Goal: Check status: Check status

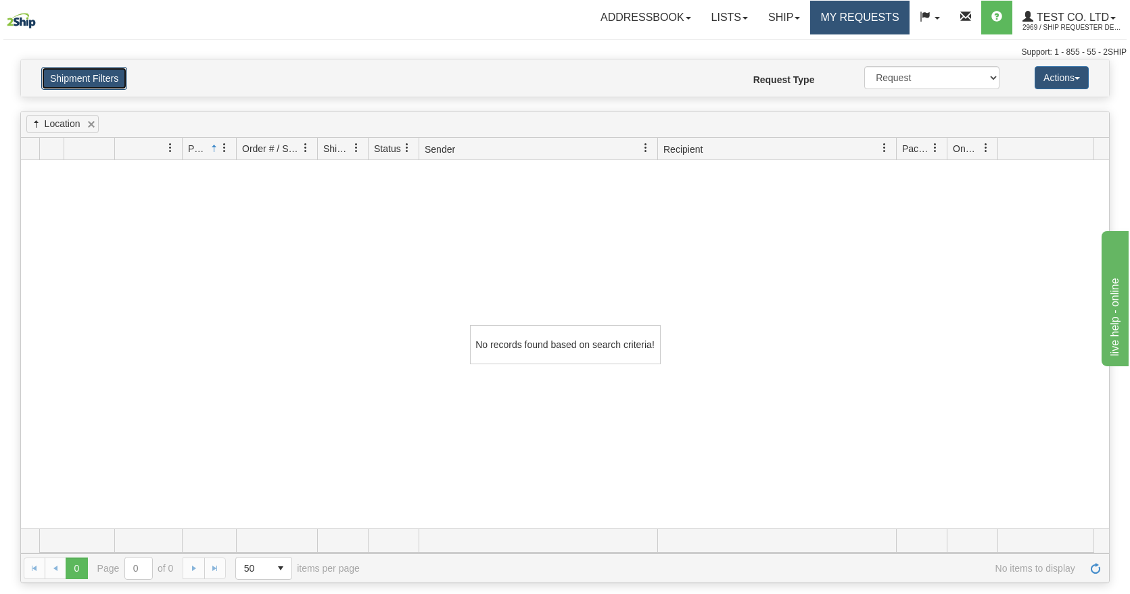
click at [117, 76] on button "Shipment Filters" at bounding box center [84, 78] width 86 height 23
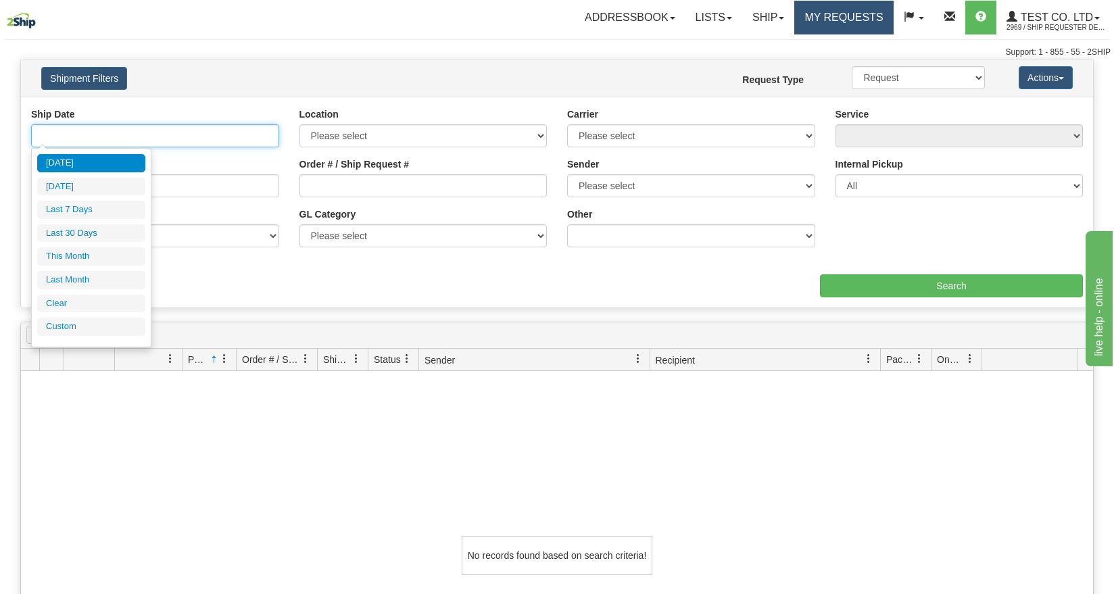
click at [139, 135] on input "text" at bounding box center [155, 135] width 248 height 23
type input "[DATE]"
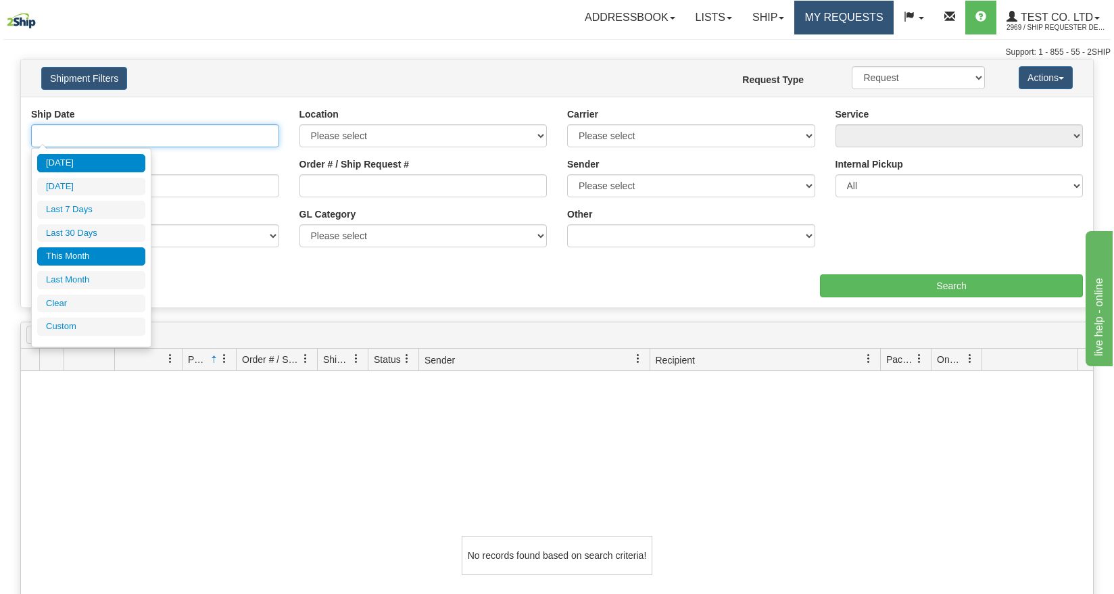
type input "[DATE]"
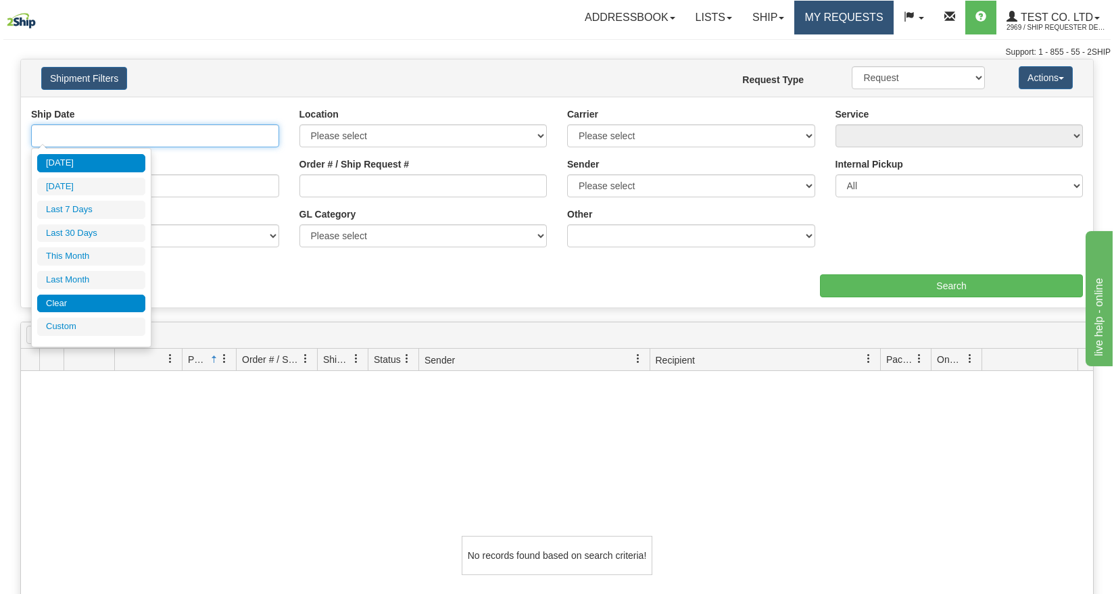
type input "[DATE]"
type input "Invalid date"
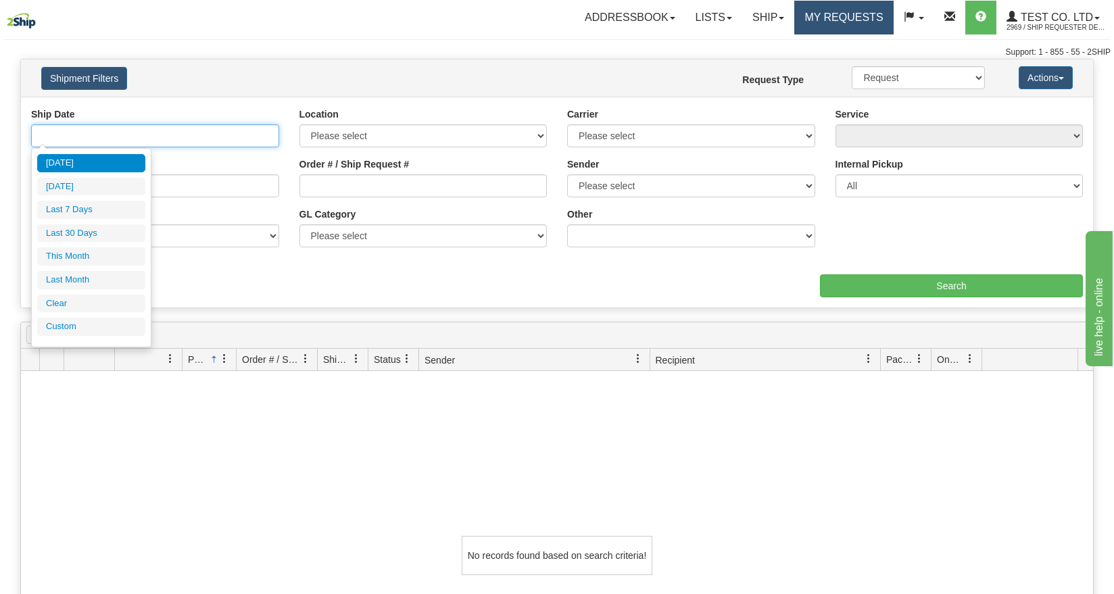
type input "[DATE]"
click at [55, 325] on li "Custom" at bounding box center [91, 327] width 108 height 18
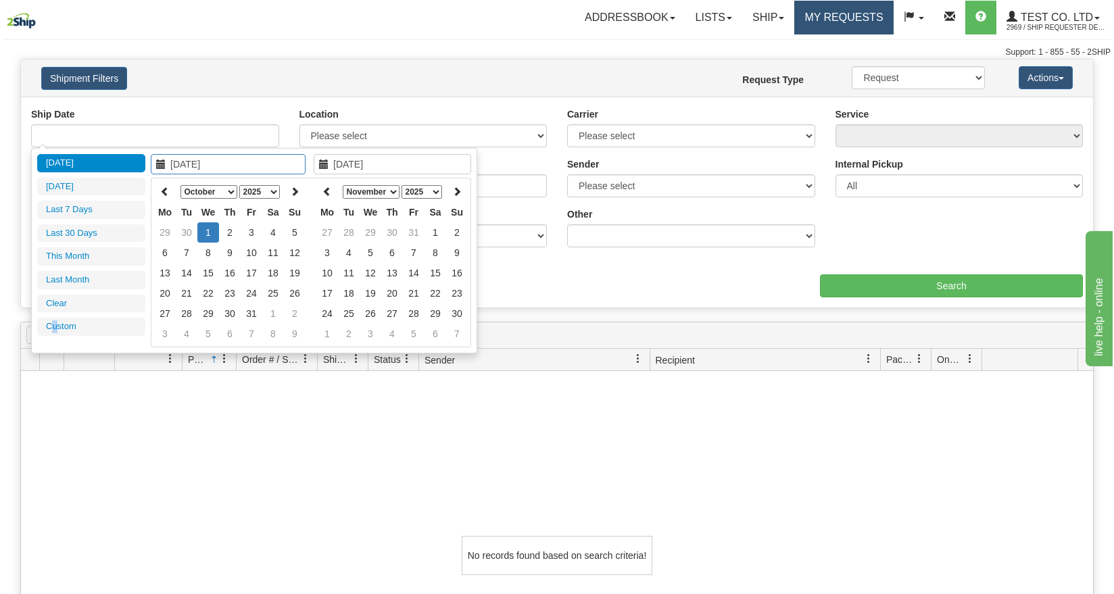
drag, startPoint x: 53, startPoint y: 325, endPoint x: 232, endPoint y: 191, distance: 223.5
click at [232, 191] on select "January February March April May June July August September October November De…" at bounding box center [209, 192] width 57 height 14
type input "[DATE]"
click at [202, 226] on td "1" at bounding box center [208, 232] width 22 height 20
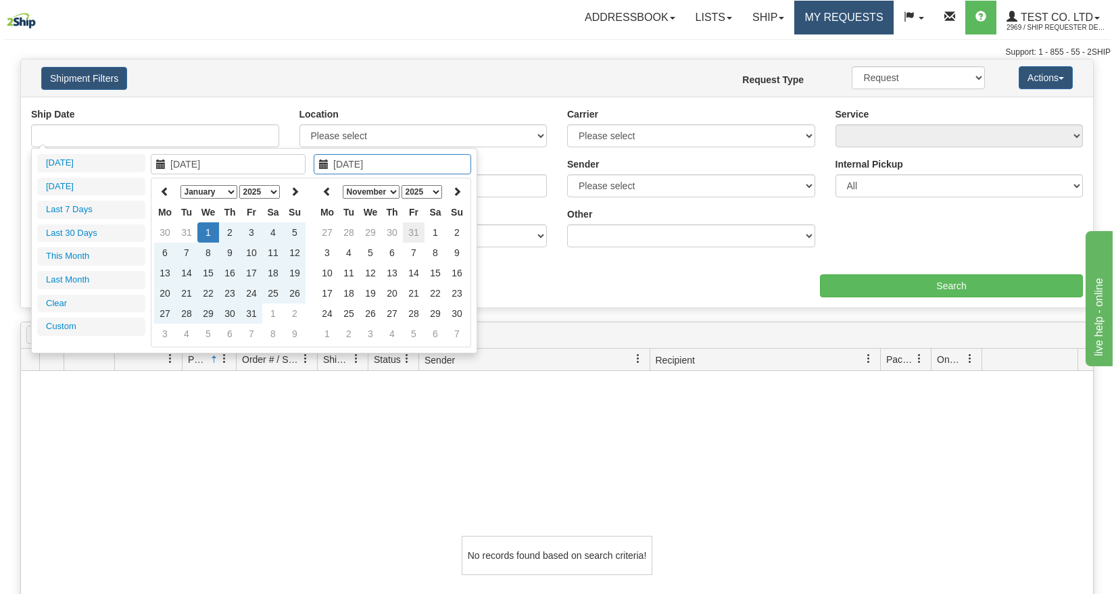
type input "[DATE]"
click at [421, 229] on td "31" at bounding box center [414, 232] width 22 height 20
type input "From [DATE] To [DATE]"
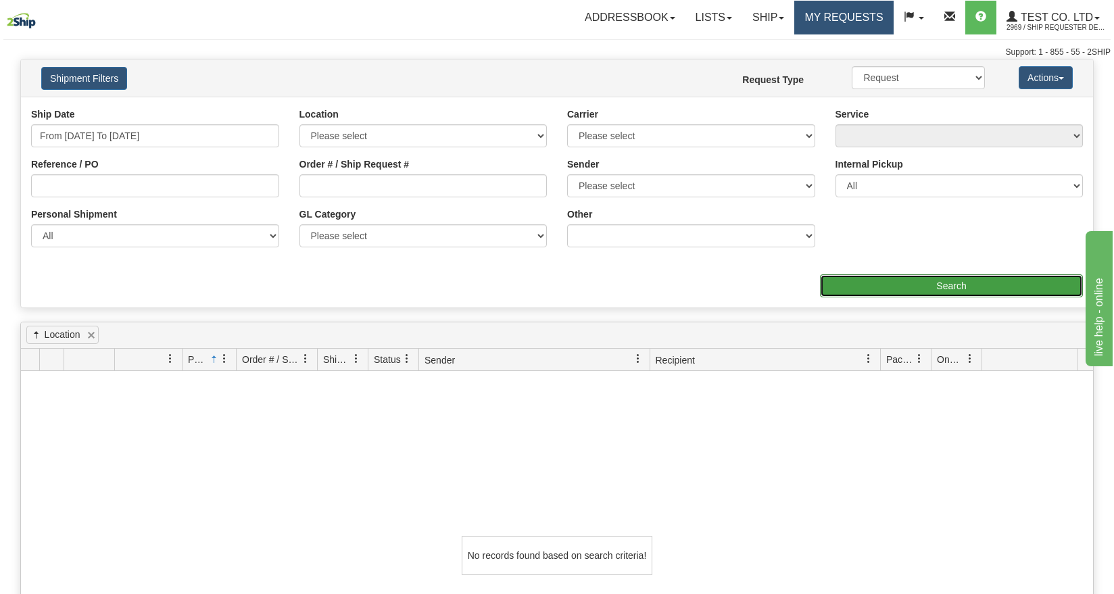
click at [933, 294] on input "Search" at bounding box center [951, 286] width 263 height 23
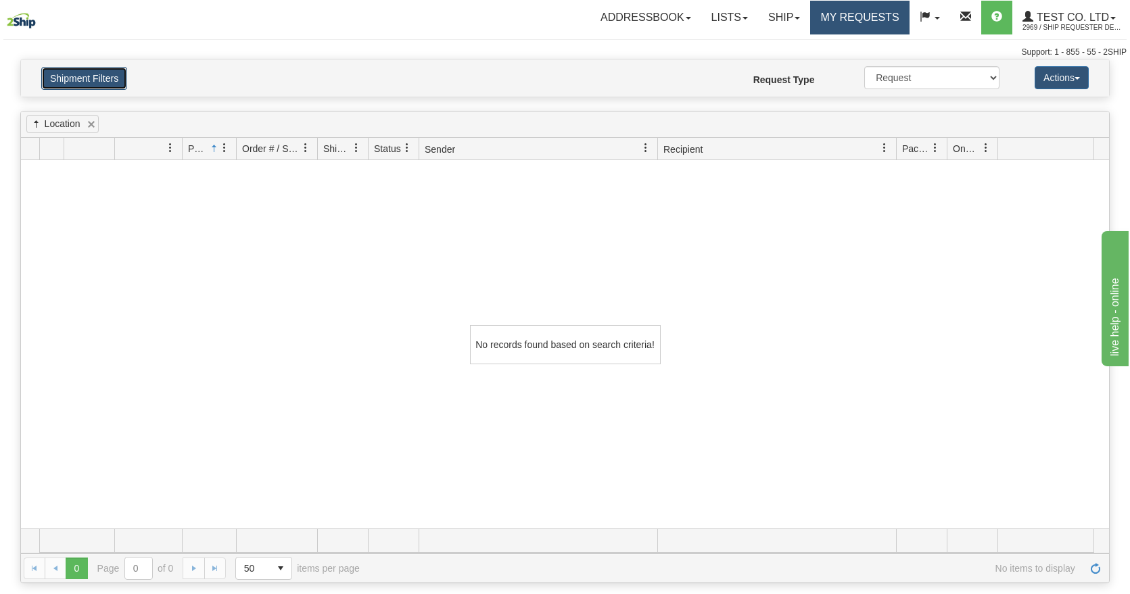
click at [98, 78] on button "Shipment Filters" at bounding box center [84, 78] width 86 height 23
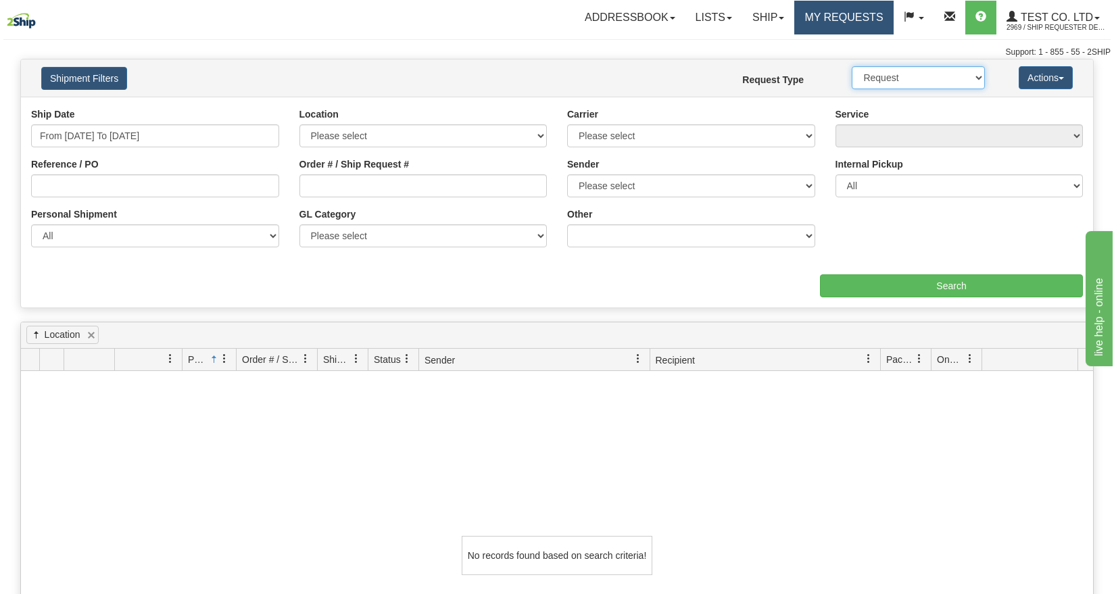
click at [941, 75] on select "Request Shipped History" at bounding box center [918, 77] width 133 height 23
click at [974, 78] on select "Request Shipped History" at bounding box center [918, 77] width 133 height 23
